Goal: Task Accomplishment & Management: Manage account settings

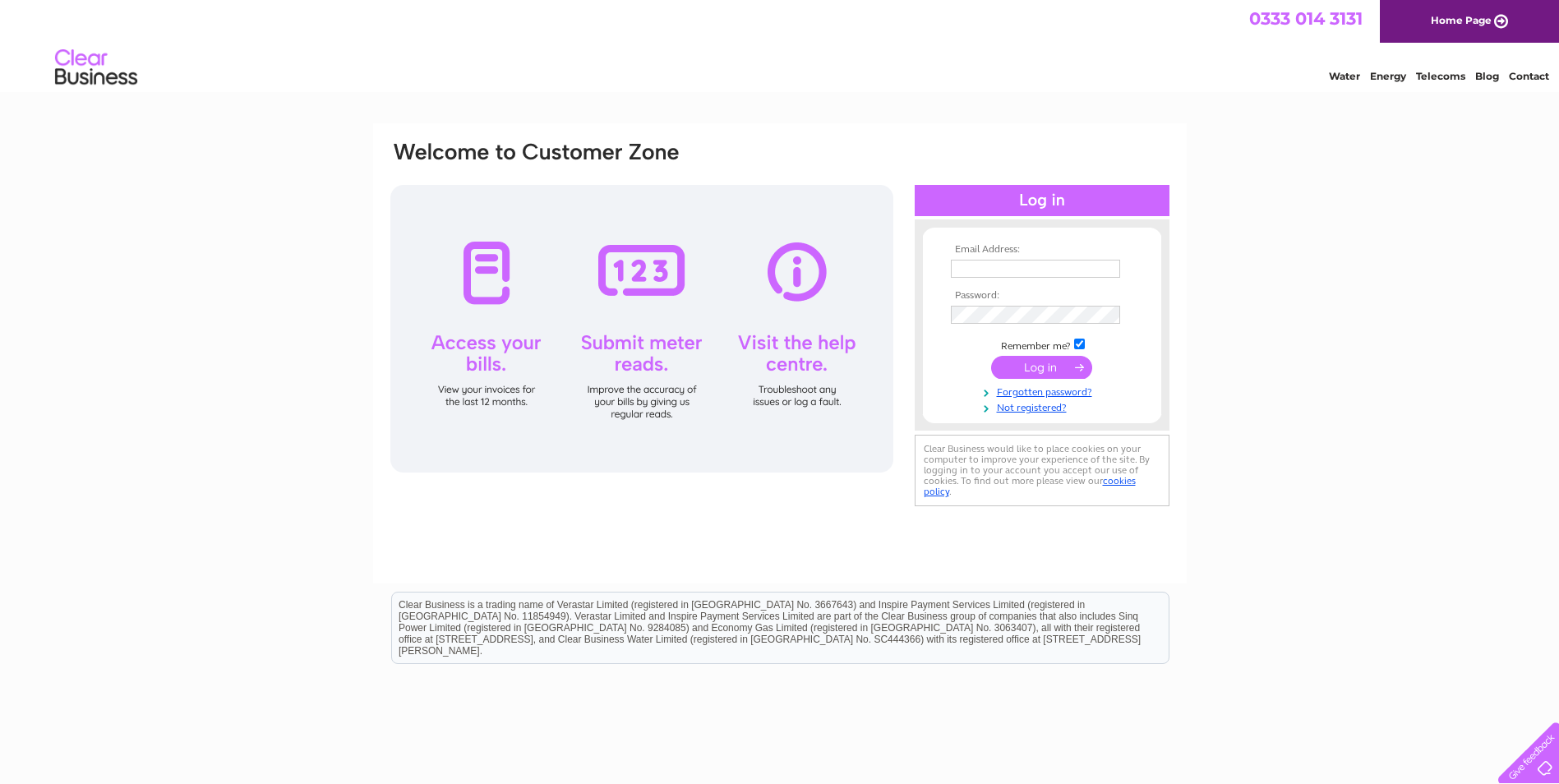
type input "[PERSON_NAME][EMAIL_ADDRESS][PERSON_NAME][DOMAIN_NAME]"
click at [1031, 365] on input "submit" at bounding box center [1042, 367] width 101 height 23
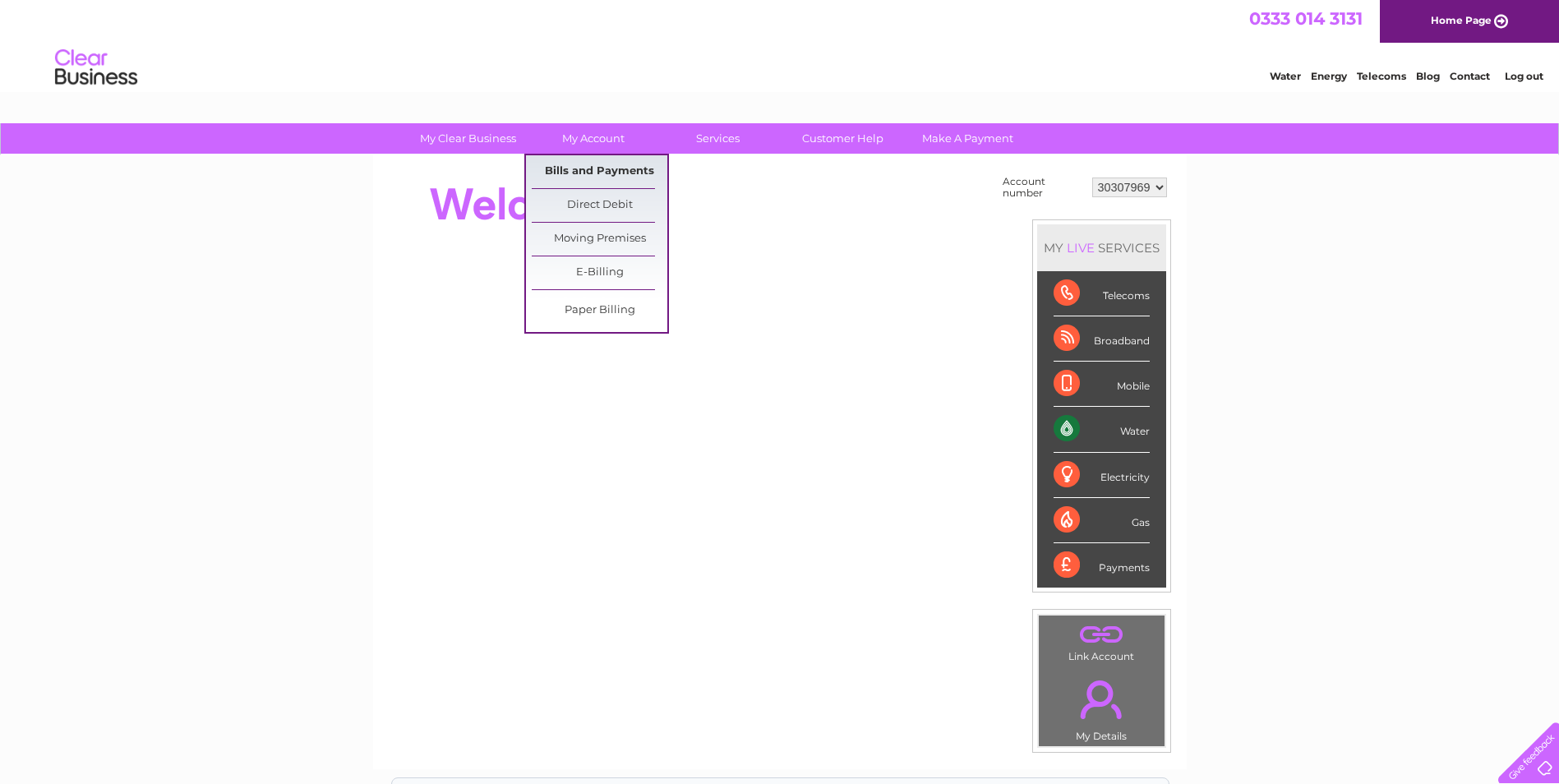
click at [571, 163] on link "Bills and Payments" at bounding box center [599, 171] width 136 height 33
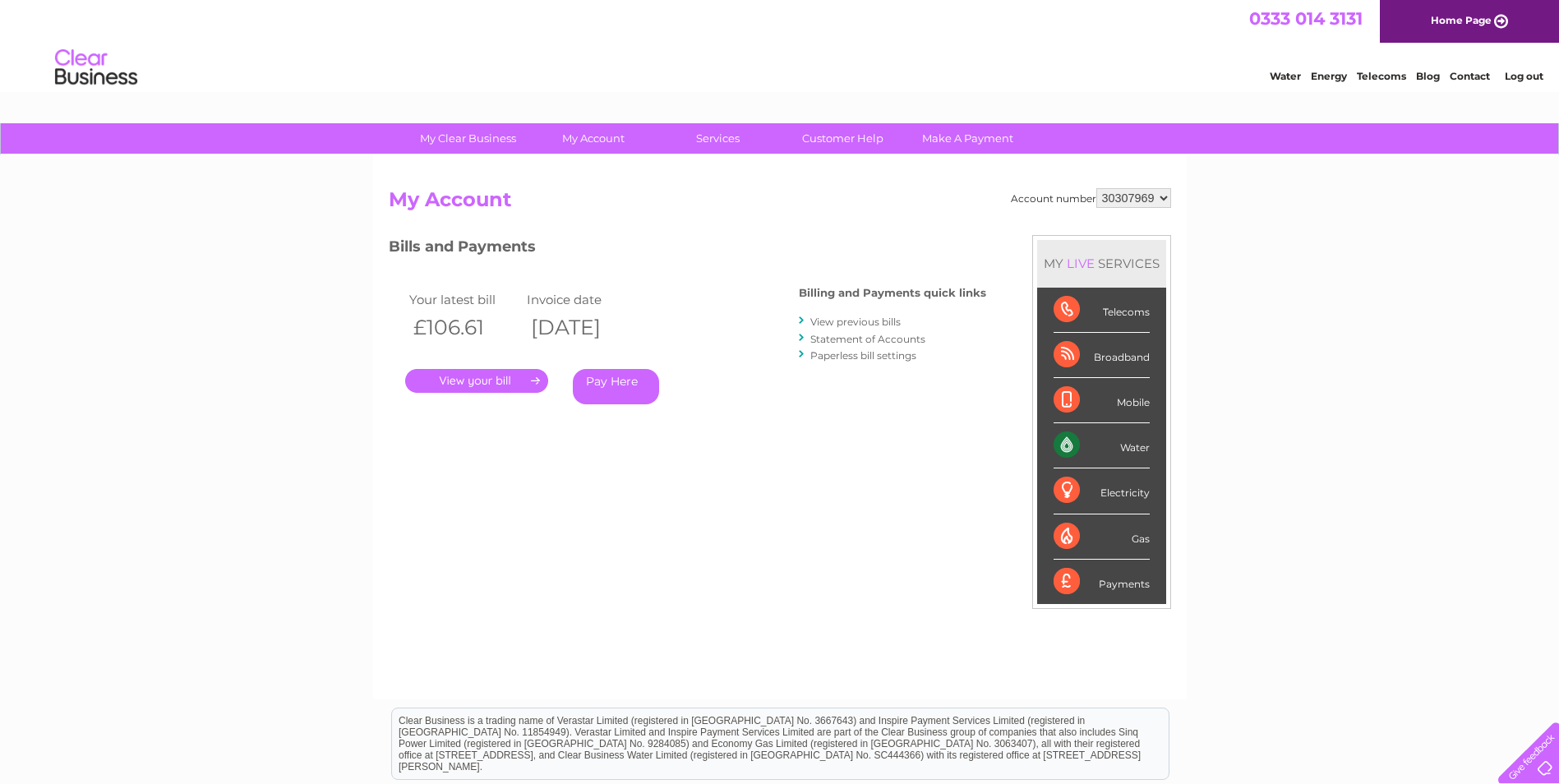
click at [498, 371] on link "." at bounding box center [476, 380] width 143 height 24
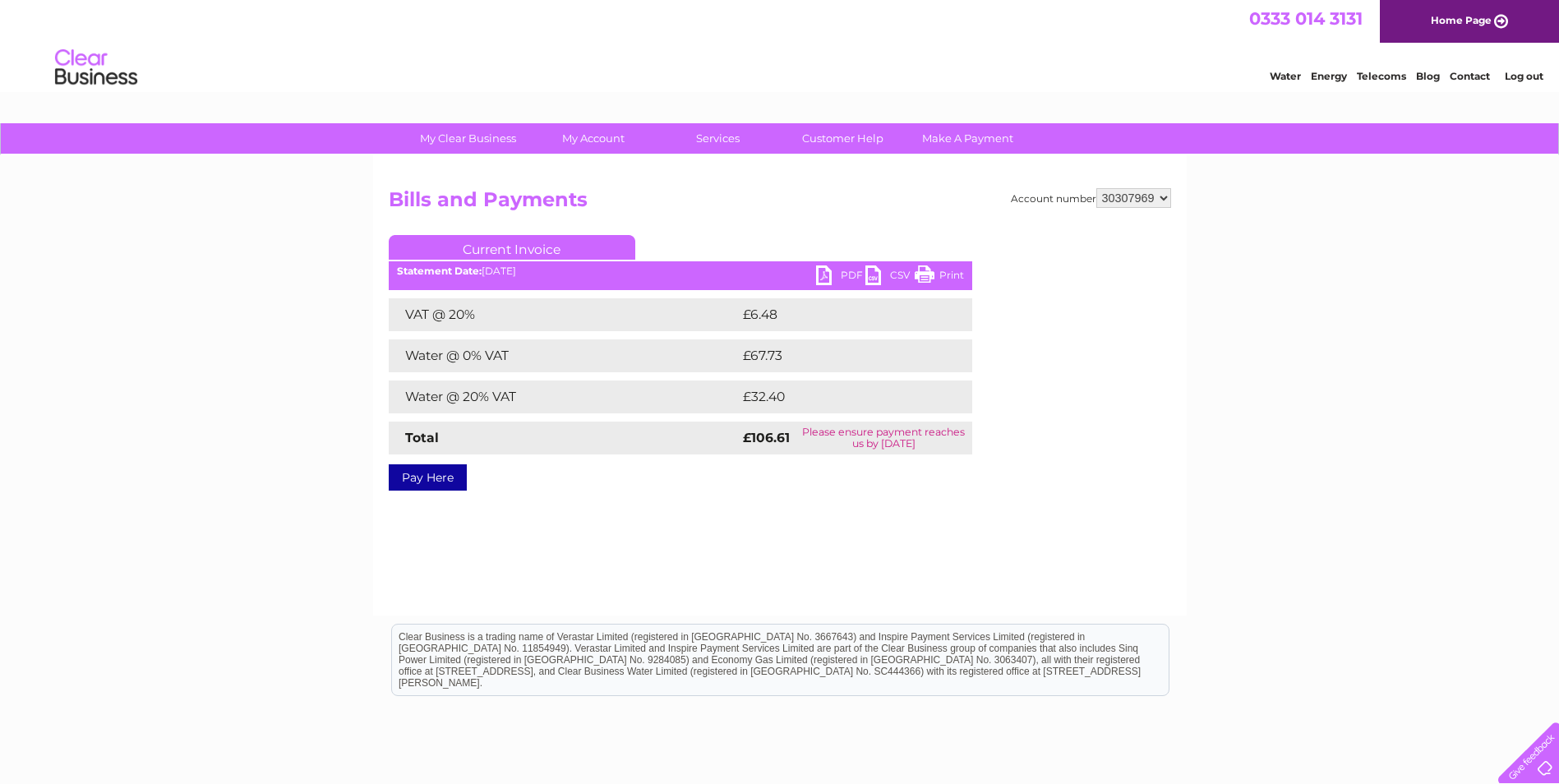
click at [950, 269] on link "Print" at bounding box center [938, 276] width 49 height 24
click at [841, 274] on link "PDF" at bounding box center [840, 276] width 49 height 24
